Goal: Information Seeking & Learning: Learn about a topic

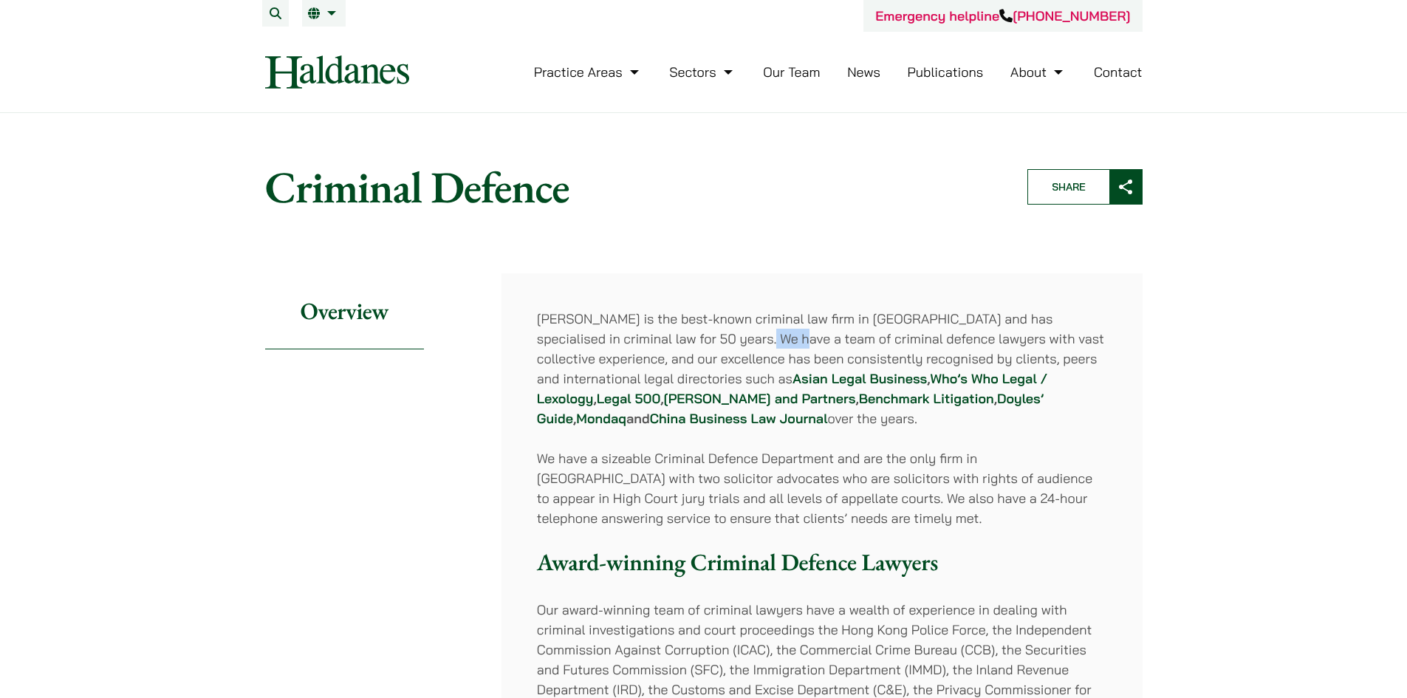
drag, startPoint x: 751, startPoint y: 338, endPoint x: 719, endPoint y: 348, distance: 33.4
click at [719, 348] on p "Haldanes is the best-known criminal law firm in Hong Kong and has specialised i…" at bounding box center [822, 369] width 570 height 120
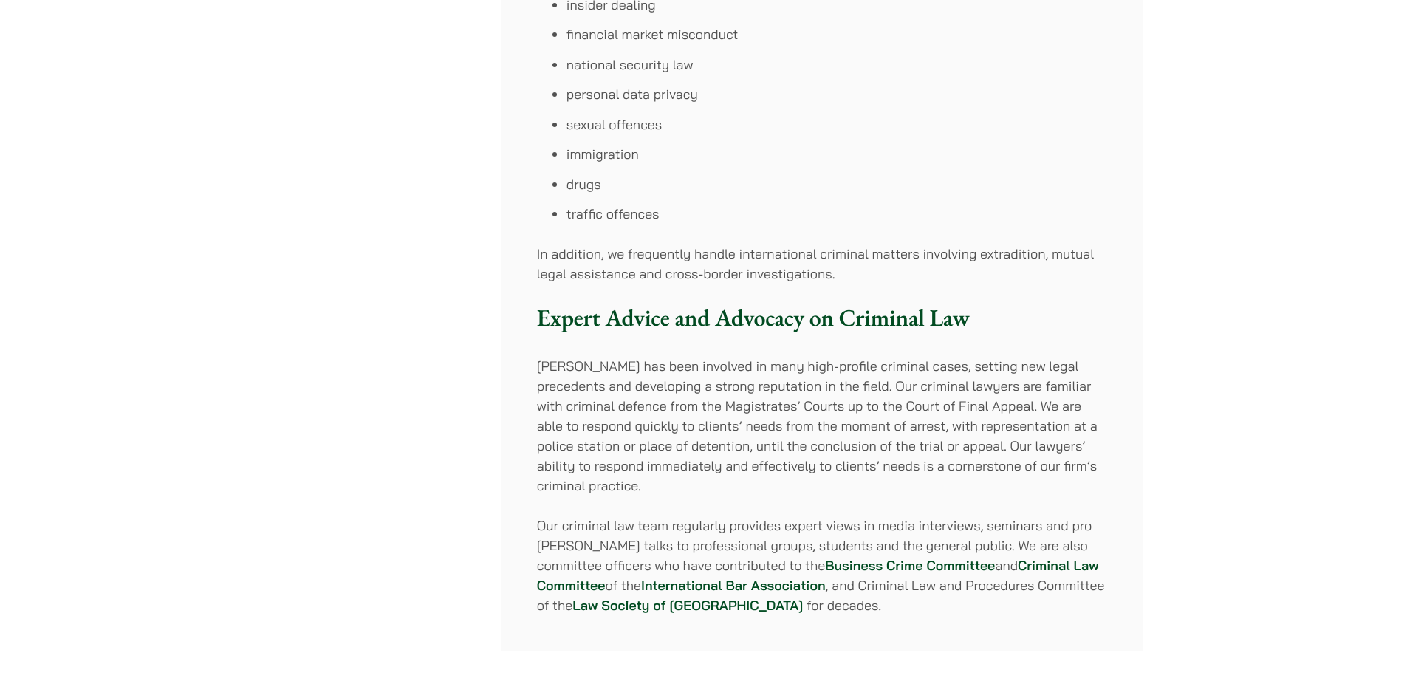
scroll to position [1182, 0]
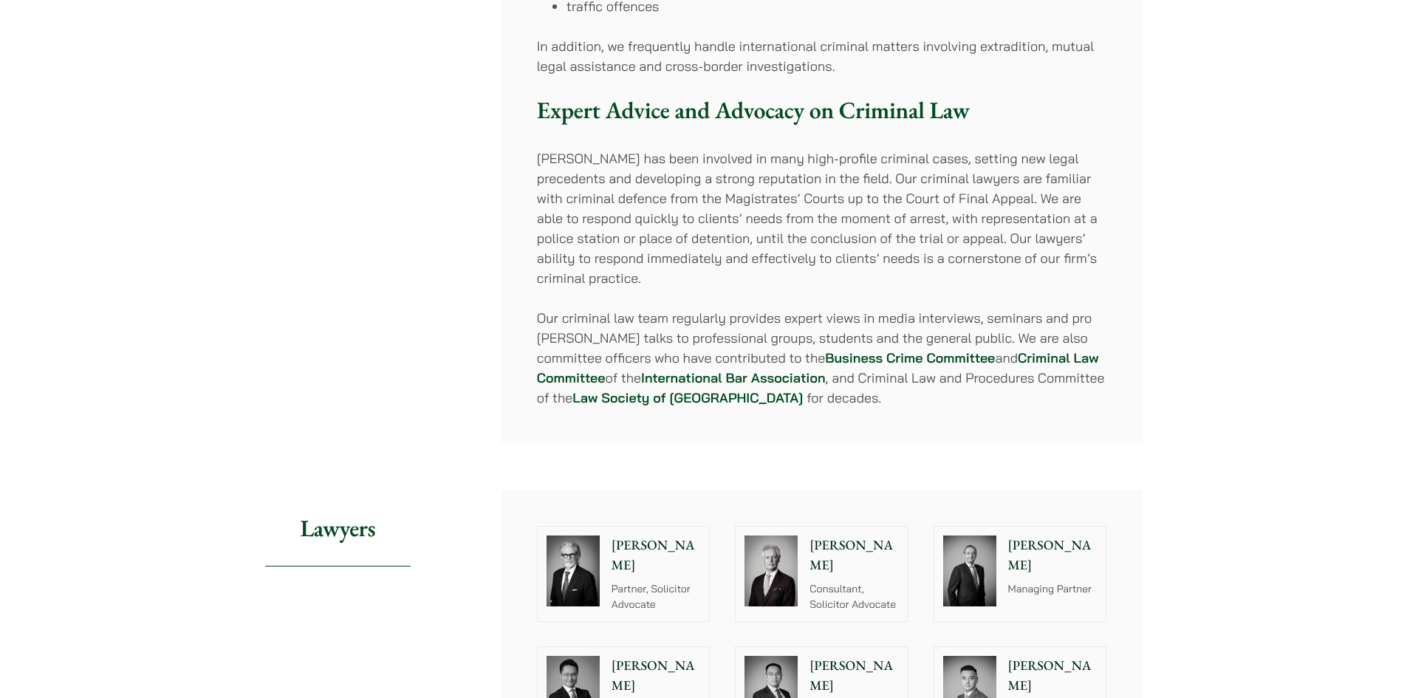
click at [607, 556] on div at bounding box center [573, 571] width 71 height 89
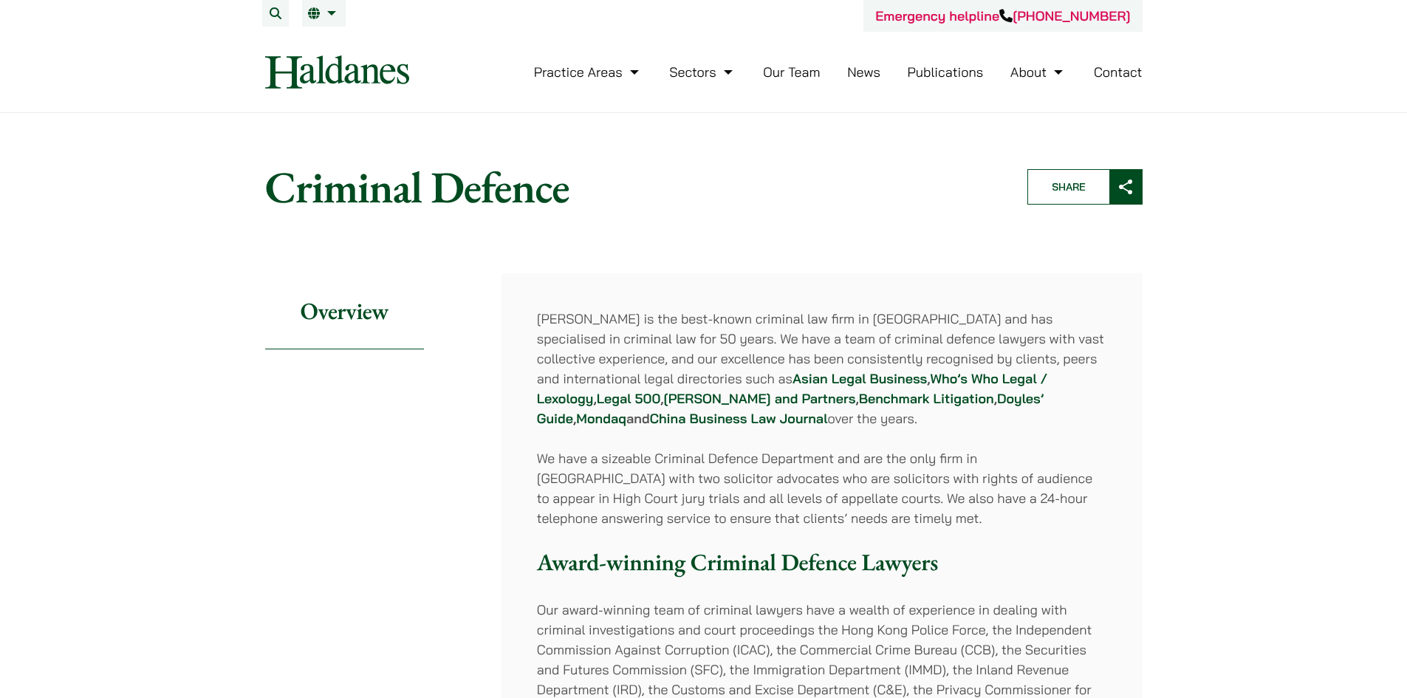
click at [937, 75] on link "Publications" at bounding box center [946, 72] width 76 height 17
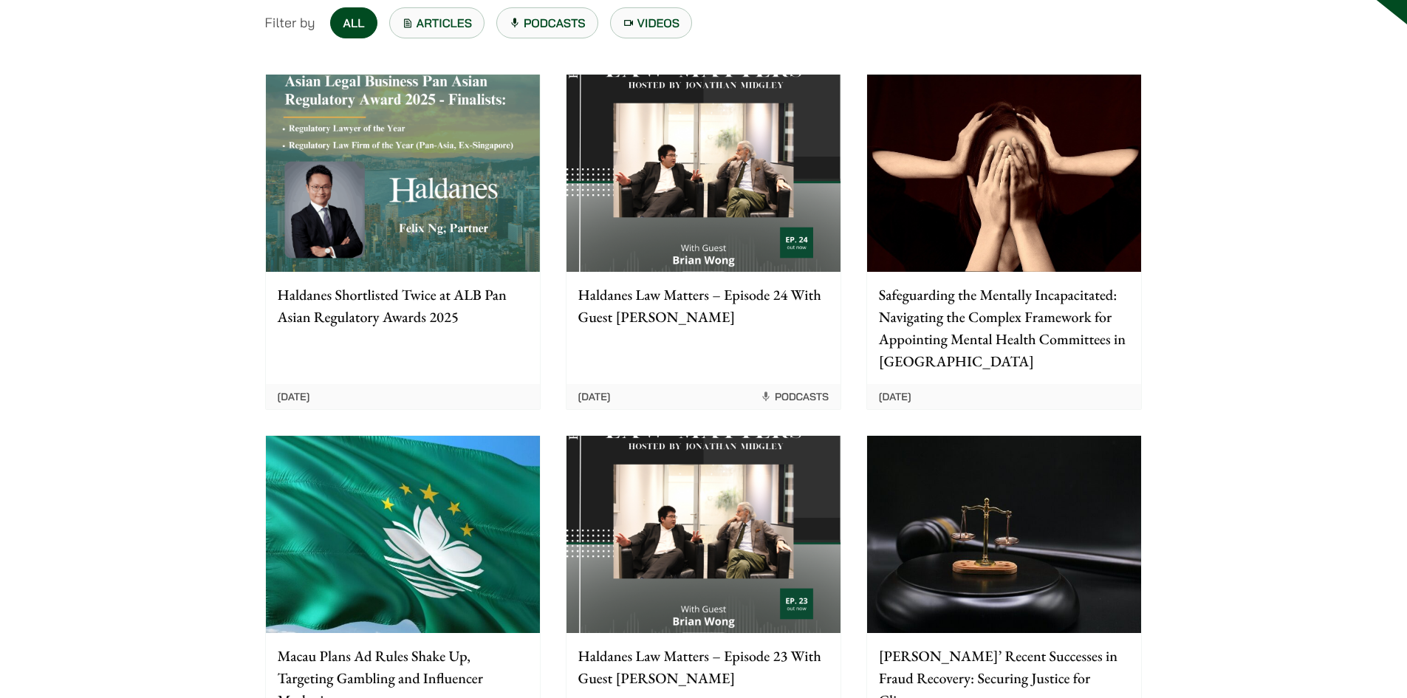
scroll to position [74, 0]
